Goal: Transaction & Acquisition: Subscribe to service/newsletter

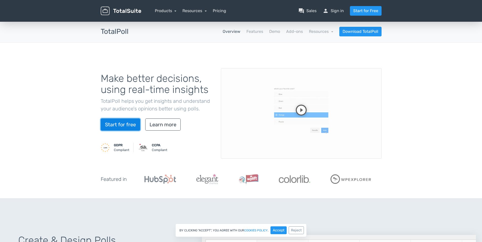
click at [113, 120] on link "Start for free" at bounding box center [120, 125] width 39 height 12
